Goal: Navigation & Orientation: Find specific page/section

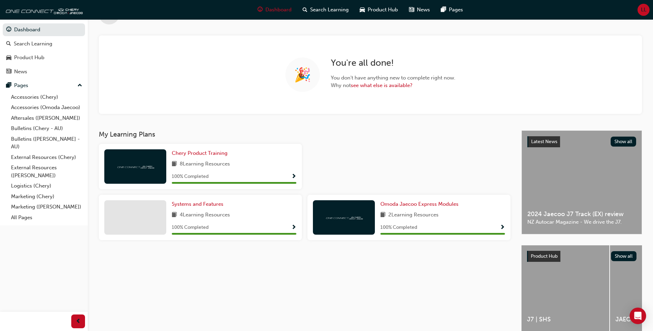
scroll to position [59, 0]
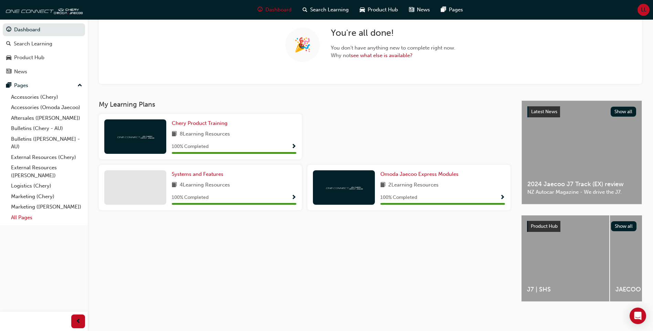
click at [26, 215] on link "All Pages" at bounding box center [46, 217] width 77 height 11
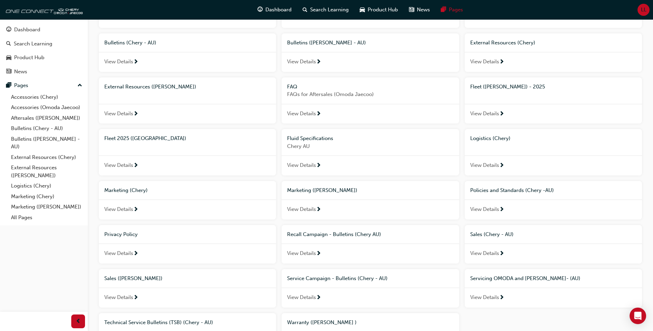
scroll to position [103, 0]
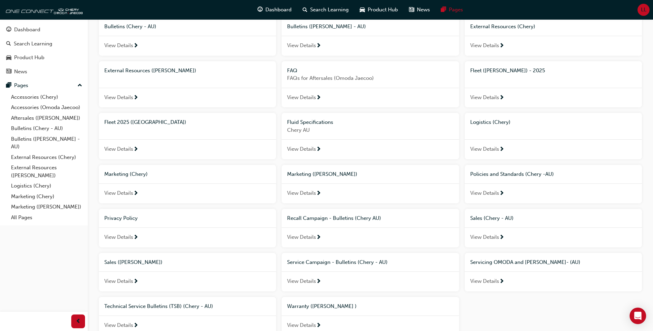
click at [143, 70] on span "External Resources ([PERSON_NAME])" at bounding box center [150, 70] width 92 height 6
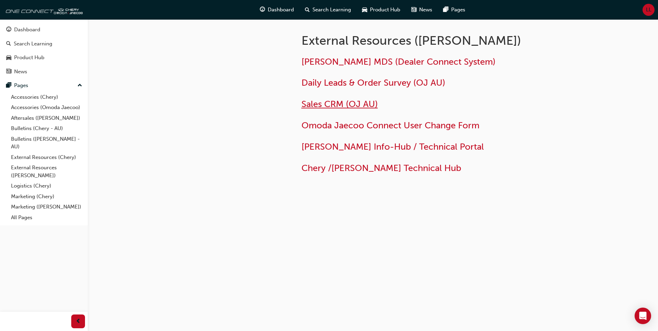
click at [357, 105] on span "Sales CRM (OJ AU)" at bounding box center [340, 104] width 76 height 11
